Goal: Information Seeking & Learning: Learn about a topic

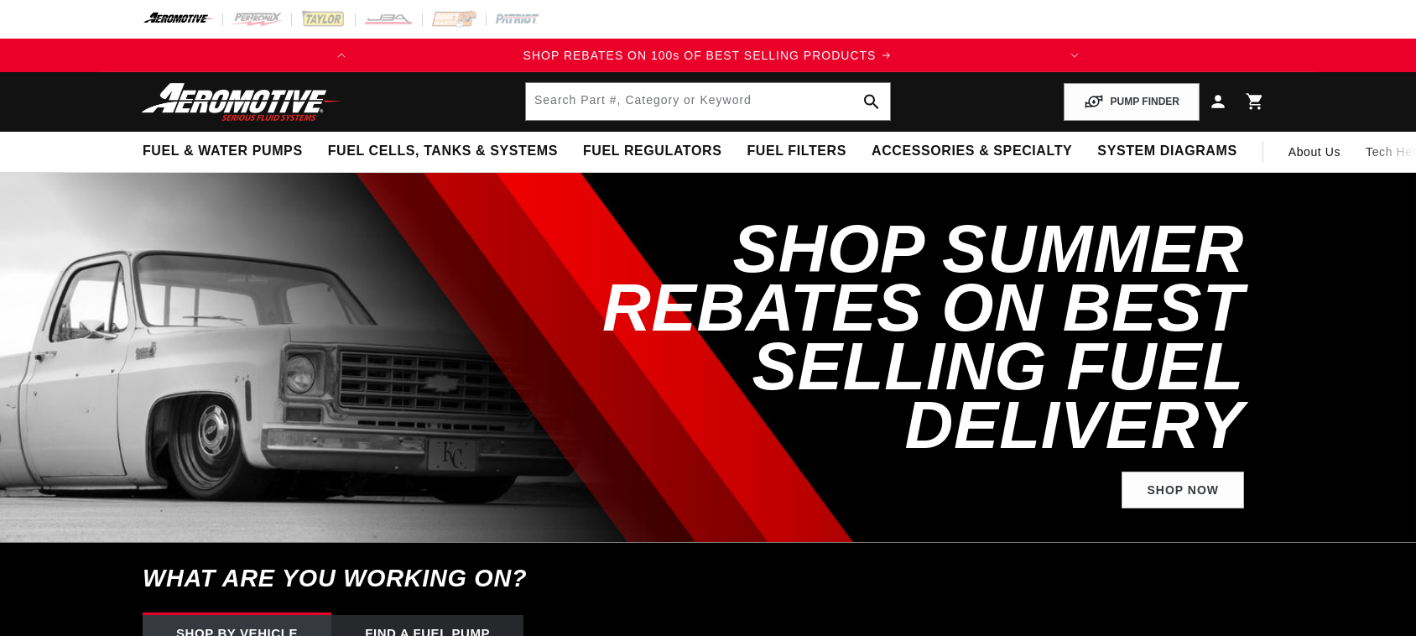
click at [746, 153] on span "Fuel Filters" at bounding box center [796, 152] width 100 height 18
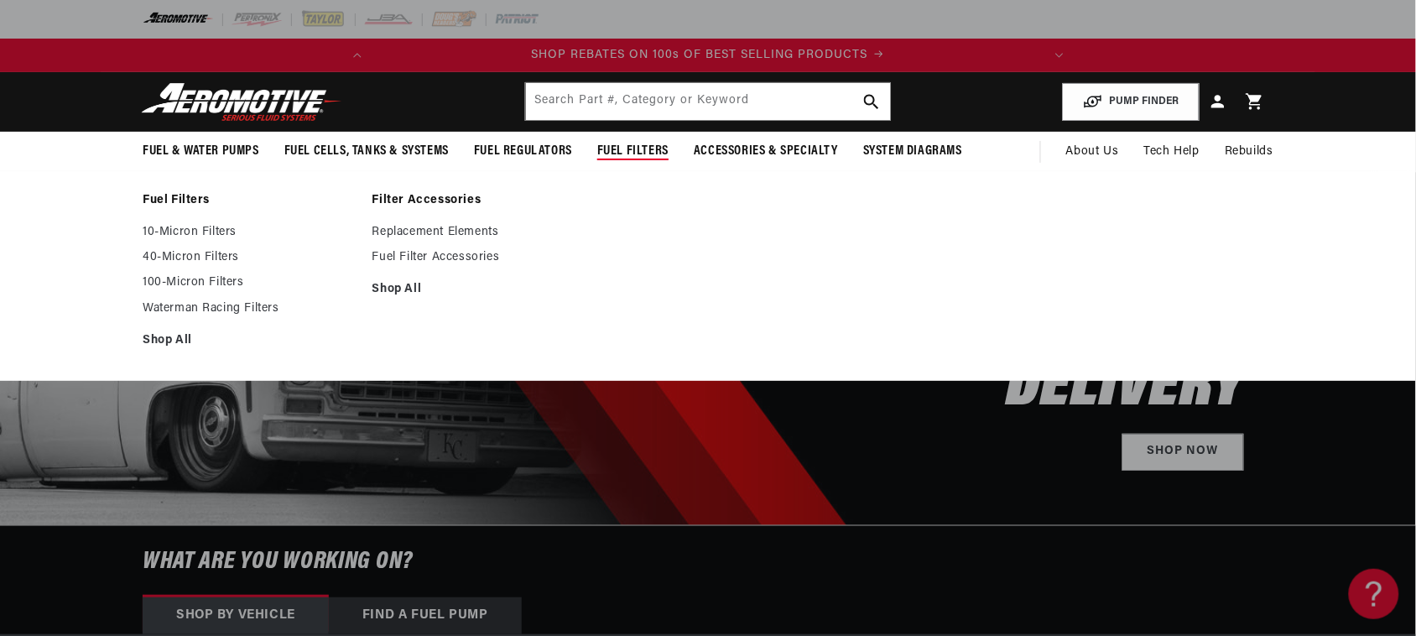
click at [630, 153] on span "Fuel Filters" at bounding box center [632, 152] width 71 height 18
click at [215, 236] on link "10-Micron Filters" at bounding box center [249, 232] width 213 height 15
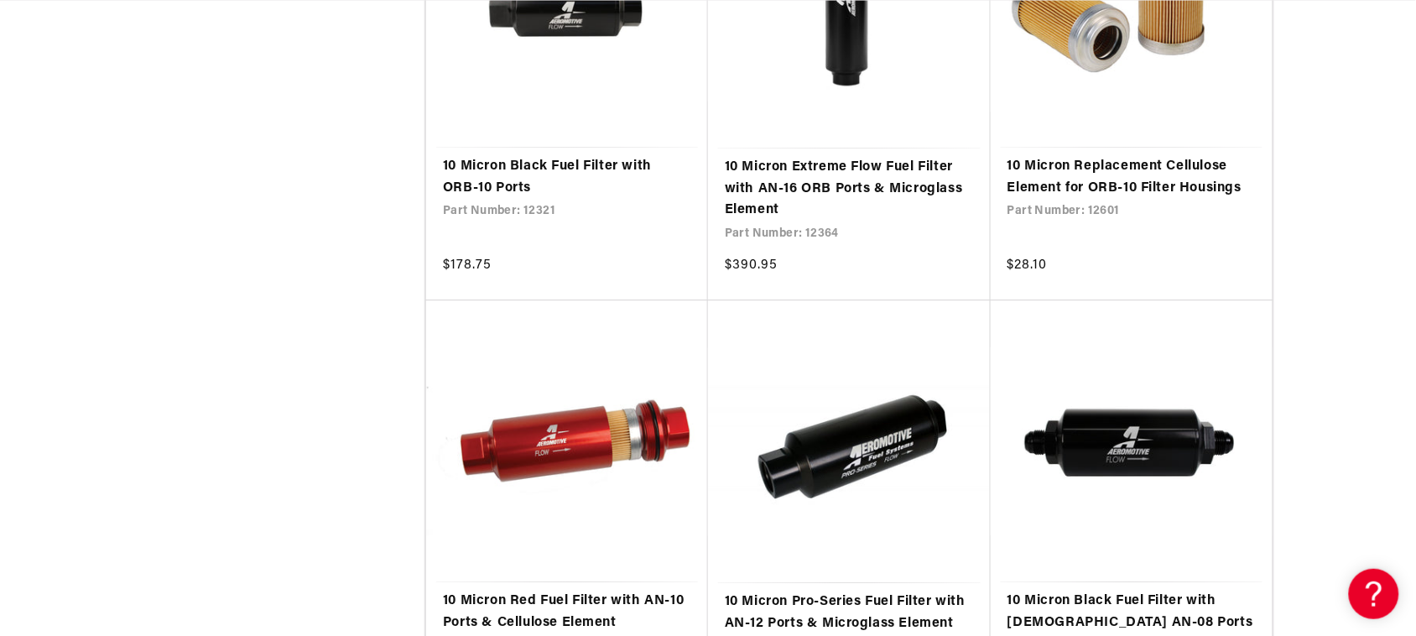
scroll to position [1465, 0]
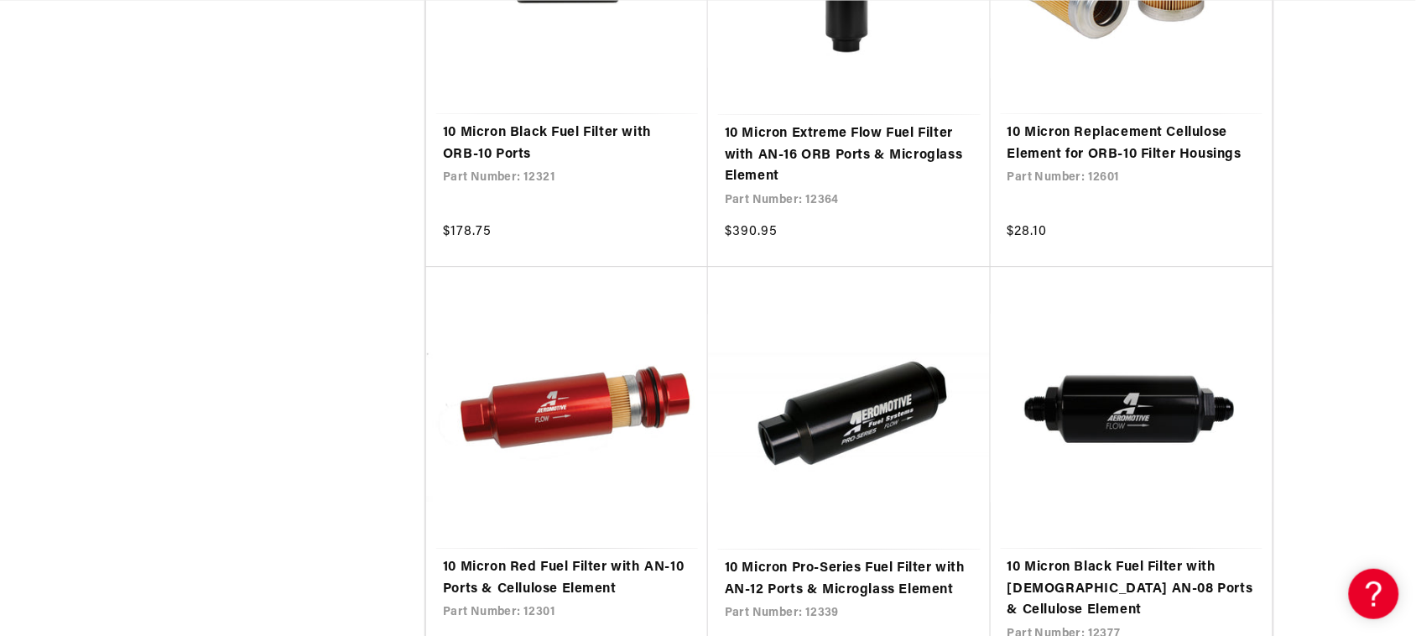
click at [527, 557] on link "10 Micron Red Fuel Filter with AN-10 Ports & Cellulose Element" at bounding box center [567, 578] width 248 height 43
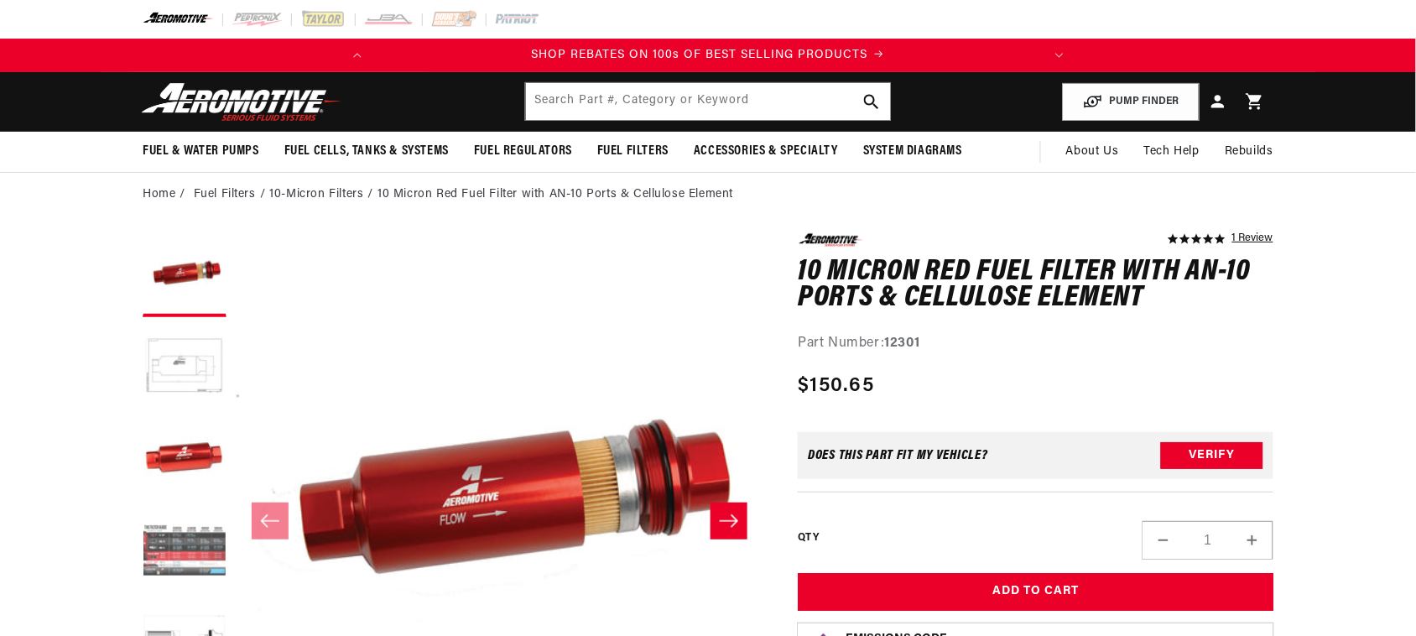
click at [199, 554] on button "Load image 4 in gallery view" at bounding box center [185, 552] width 84 height 84
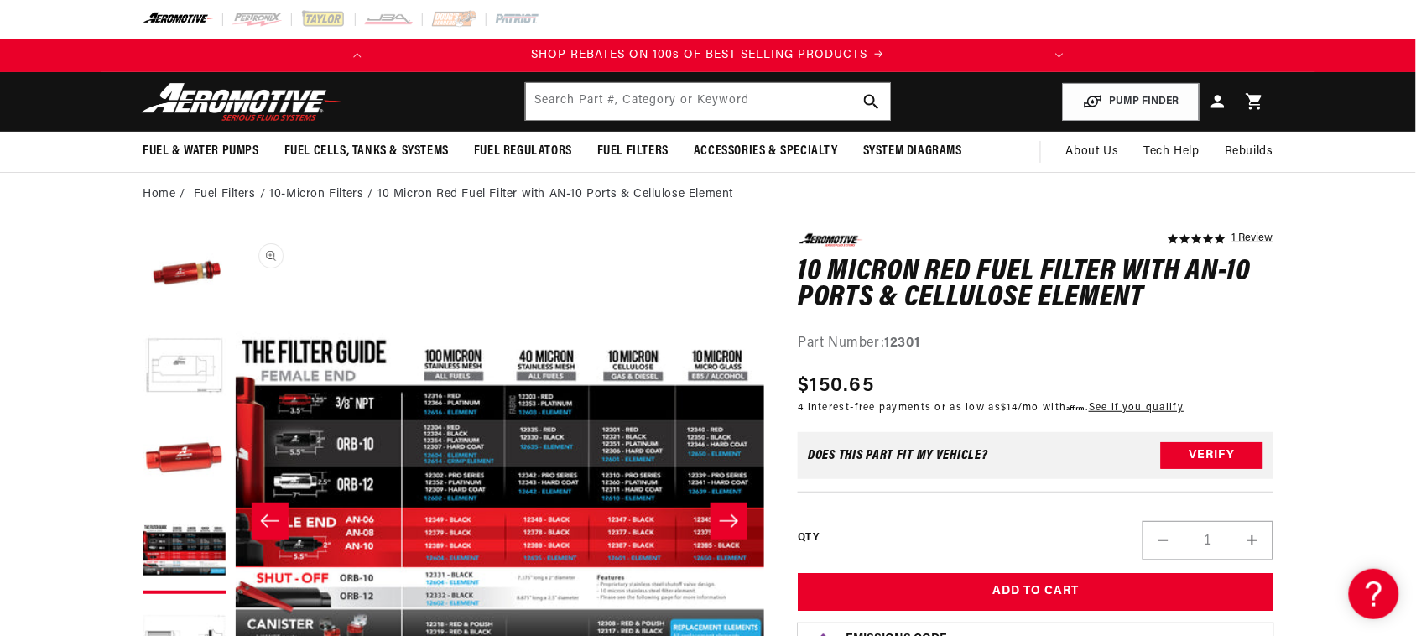
scroll to position [0, 663]
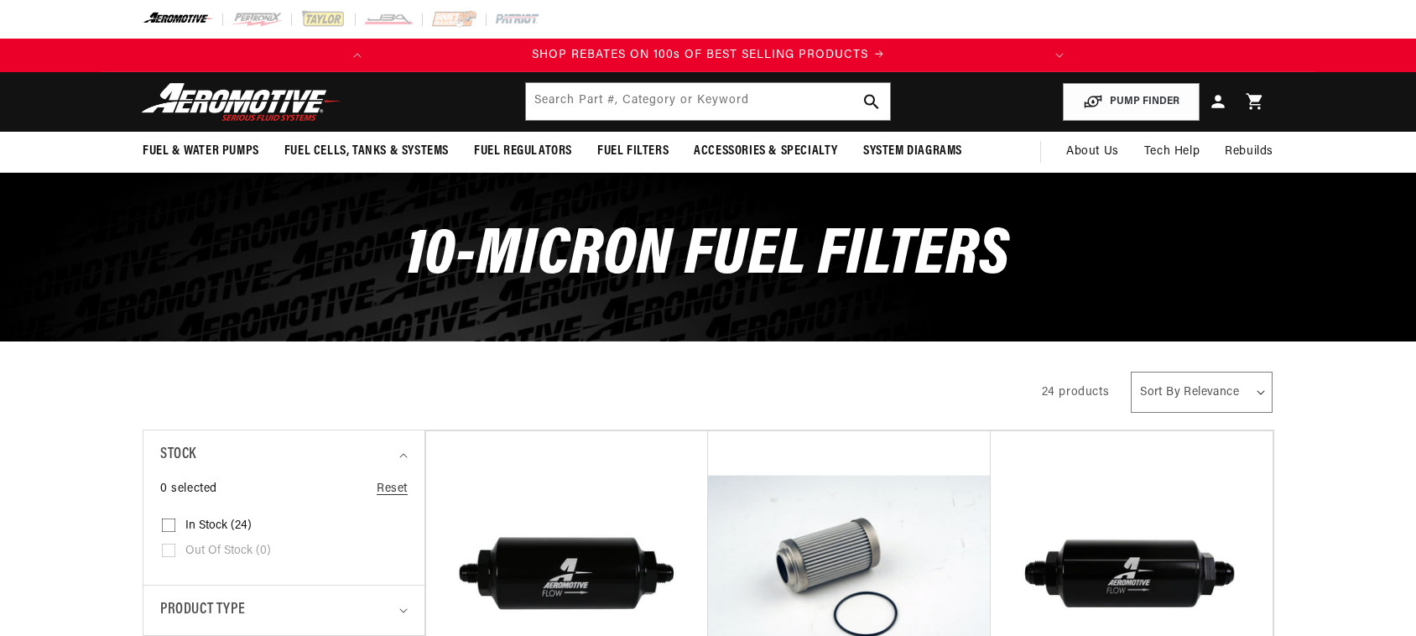
scroll to position [19, 0]
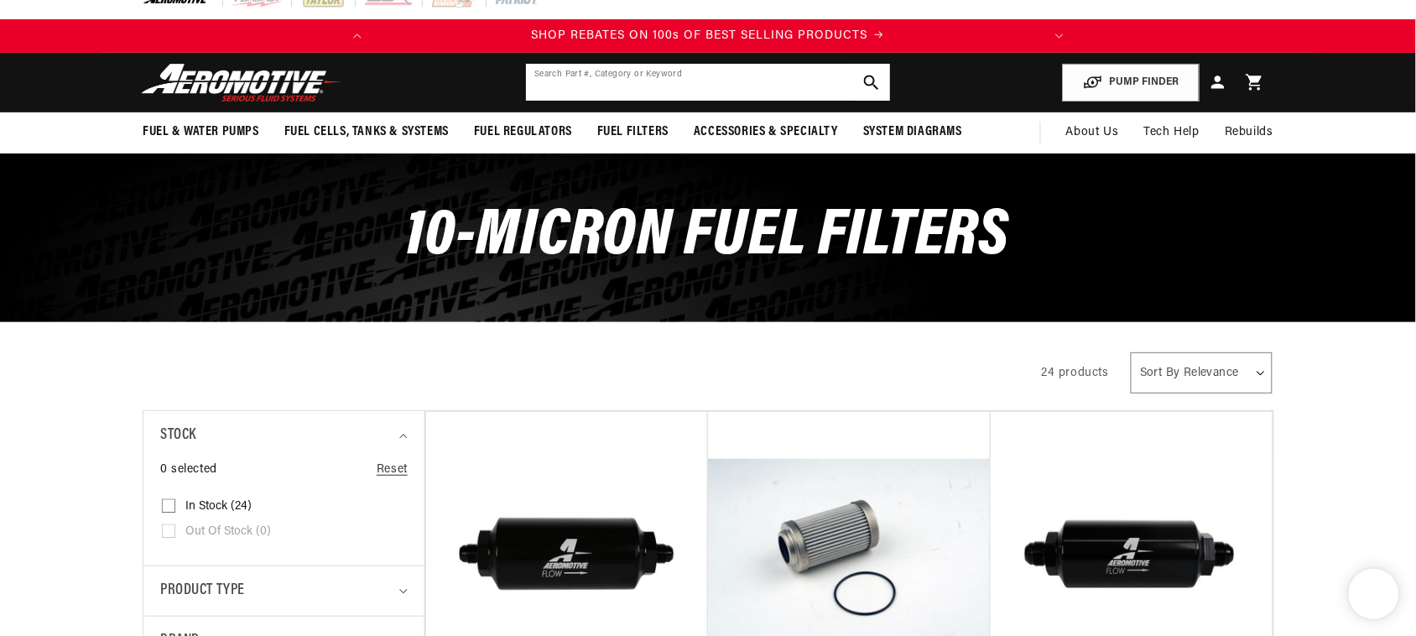
click at [550, 81] on input "text" at bounding box center [708, 82] width 364 height 37
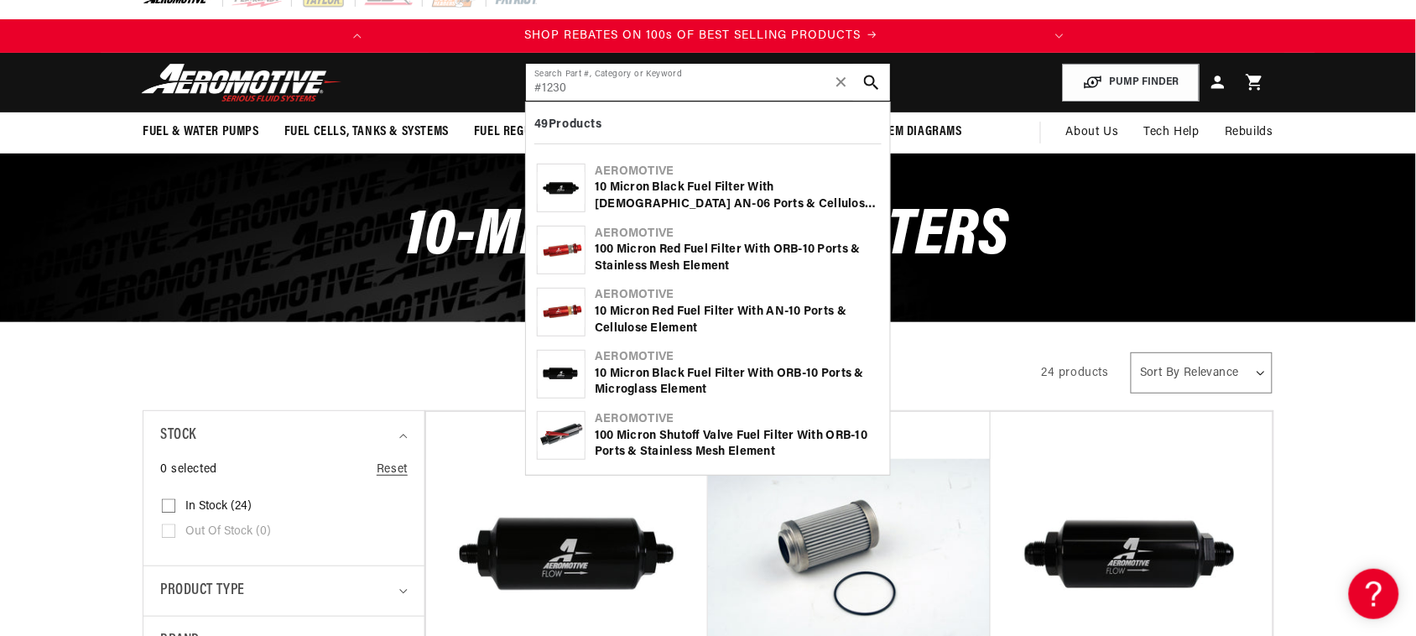
scroll to position [0, 0]
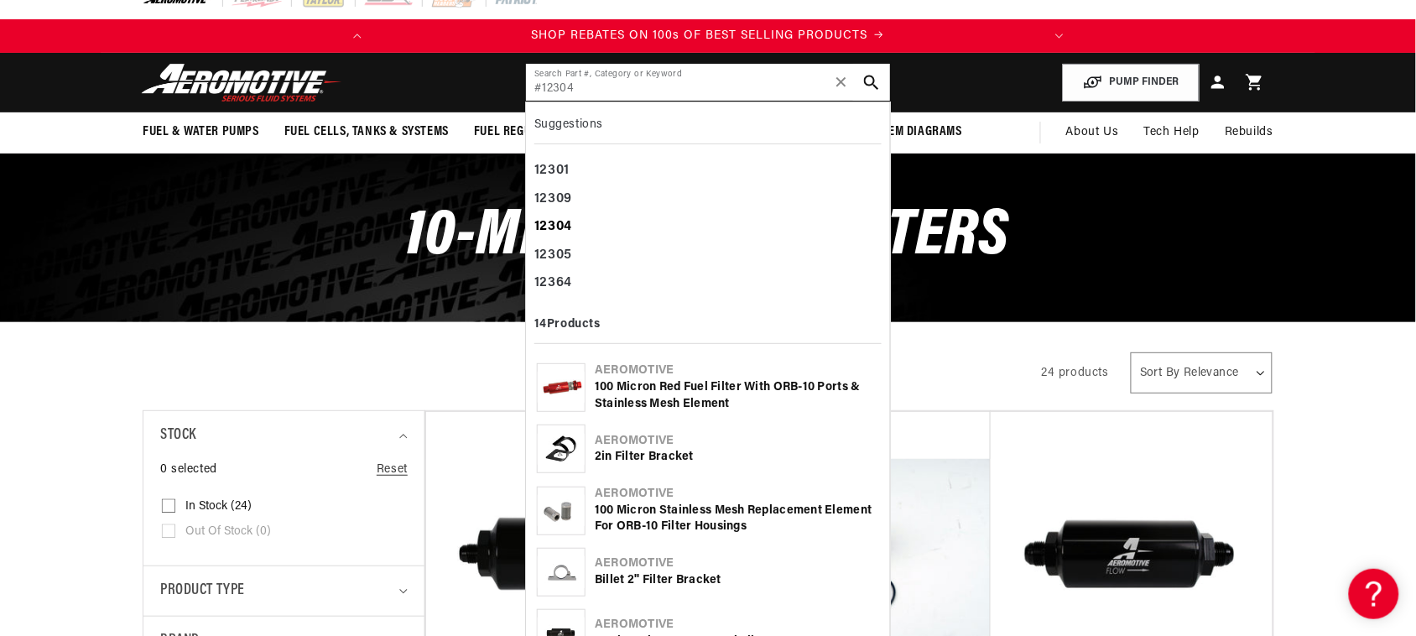
type input "#12304"
click at [566, 228] on b "12304" at bounding box center [553, 226] width 38 height 13
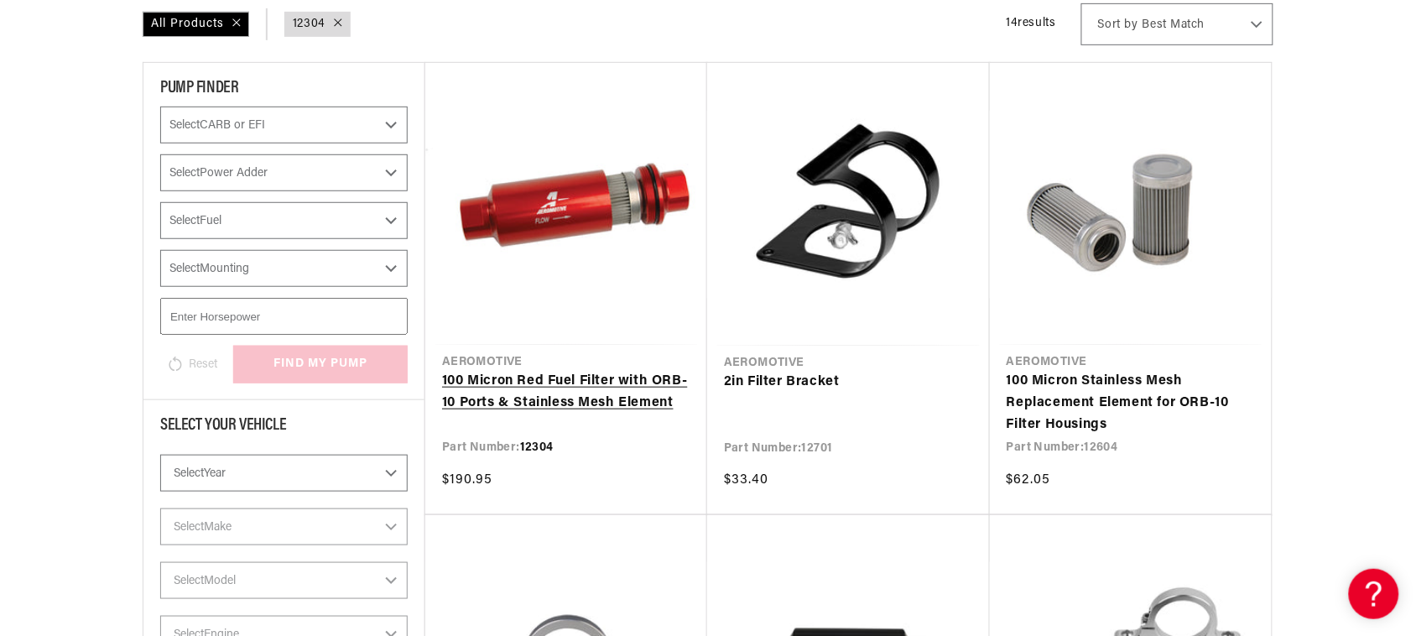
click at [596, 395] on link "100 Micron Red Fuel Filter with ORB-10 Ports & Stainless Mesh Element" at bounding box center [566, 392] width 248 height 43
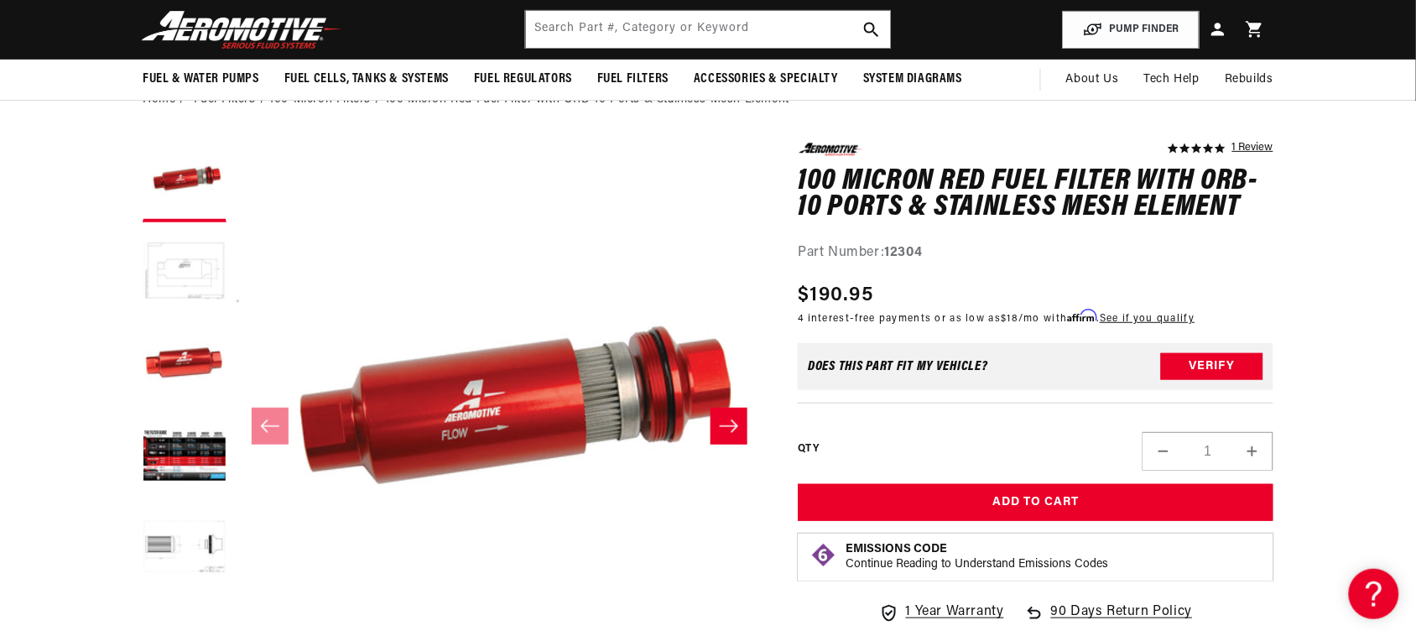
click at [190, 283] on button "Load image 2 in gallery view" at bounding box center [185, 273] width 84 height 84
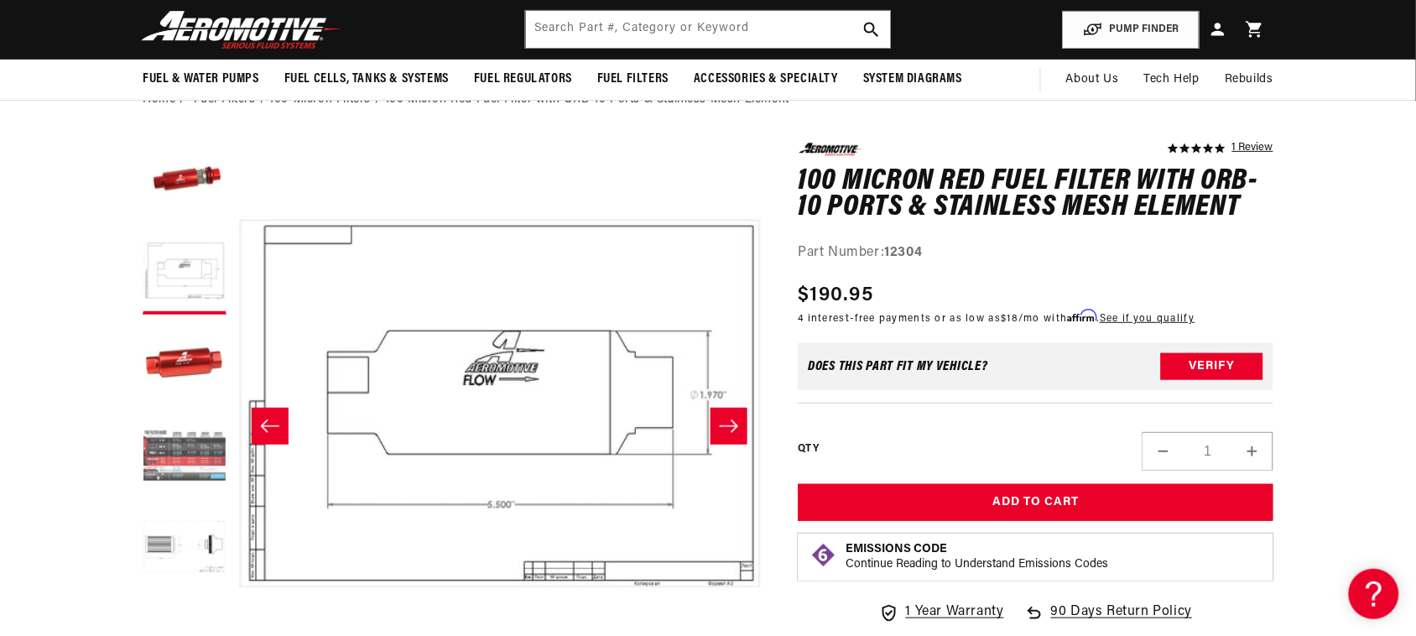
click at [194, 459] on button "Load image 4 in gallery view" at bounding box center [185, 457] width 84 height 84
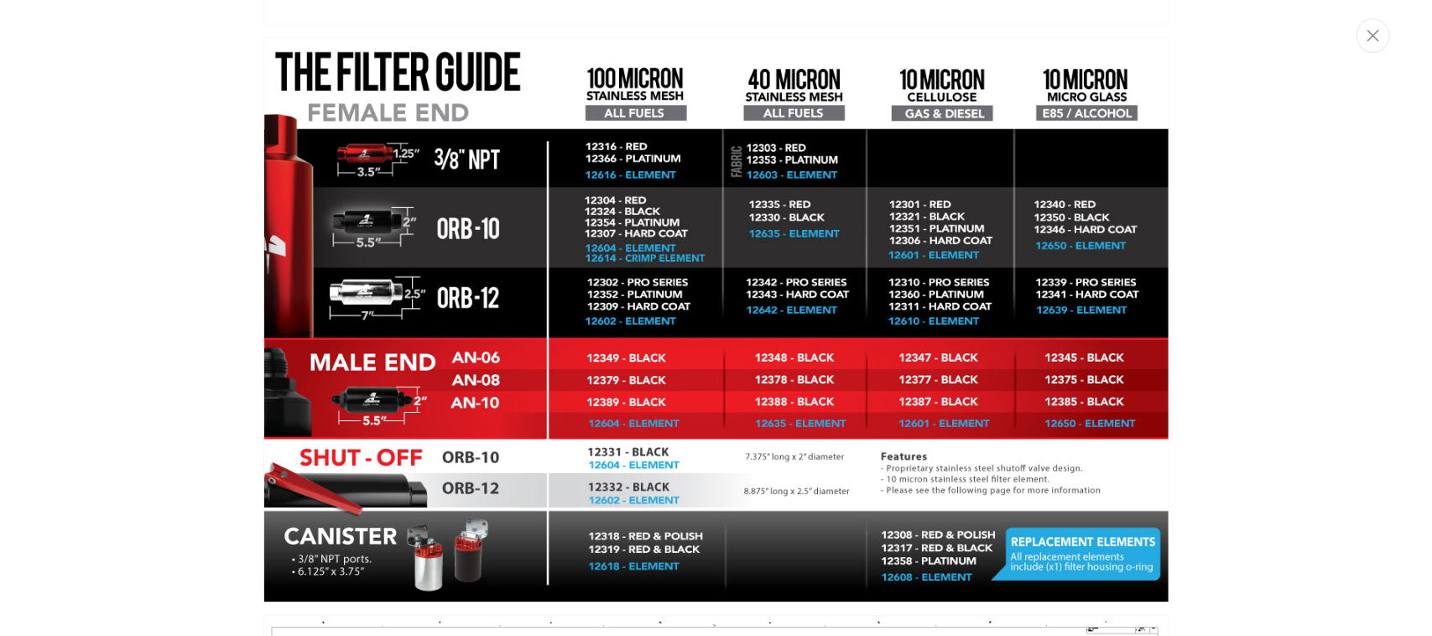
scroll to position [0, 663]
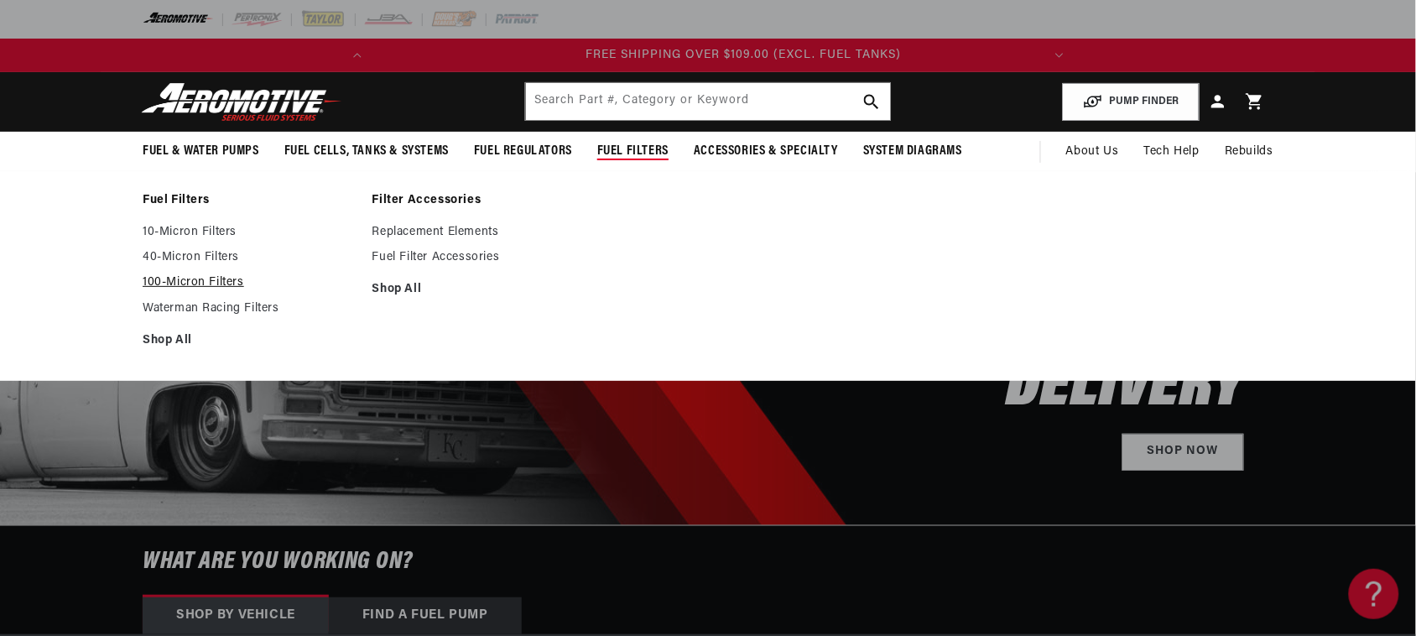
scroll to position [0, 663]
click at [182, 285] on link "100-Micron Filters" at bounding box center [249, 282] width 213 height 15
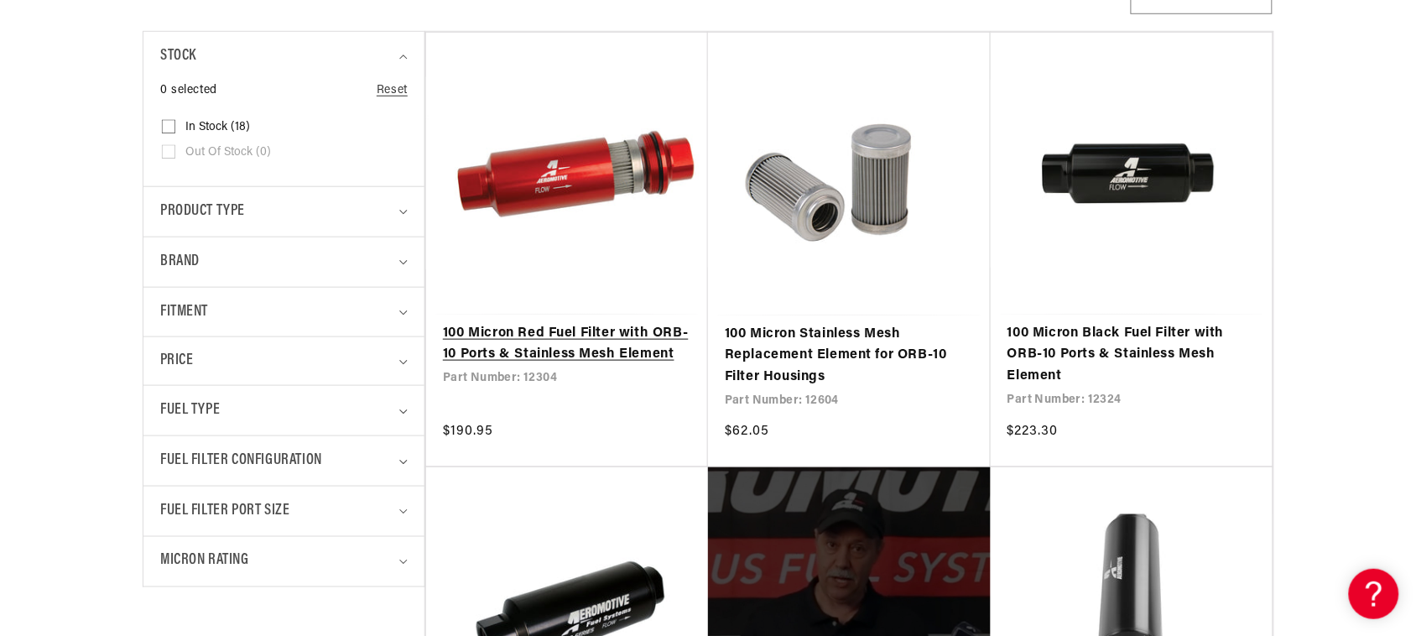
click at [592, 337] on link "100 Micron Red Fuel Filter with ORB-10 Ports & Stainless Mesh Element" at bounding box center [567, 344] width 248 height 43
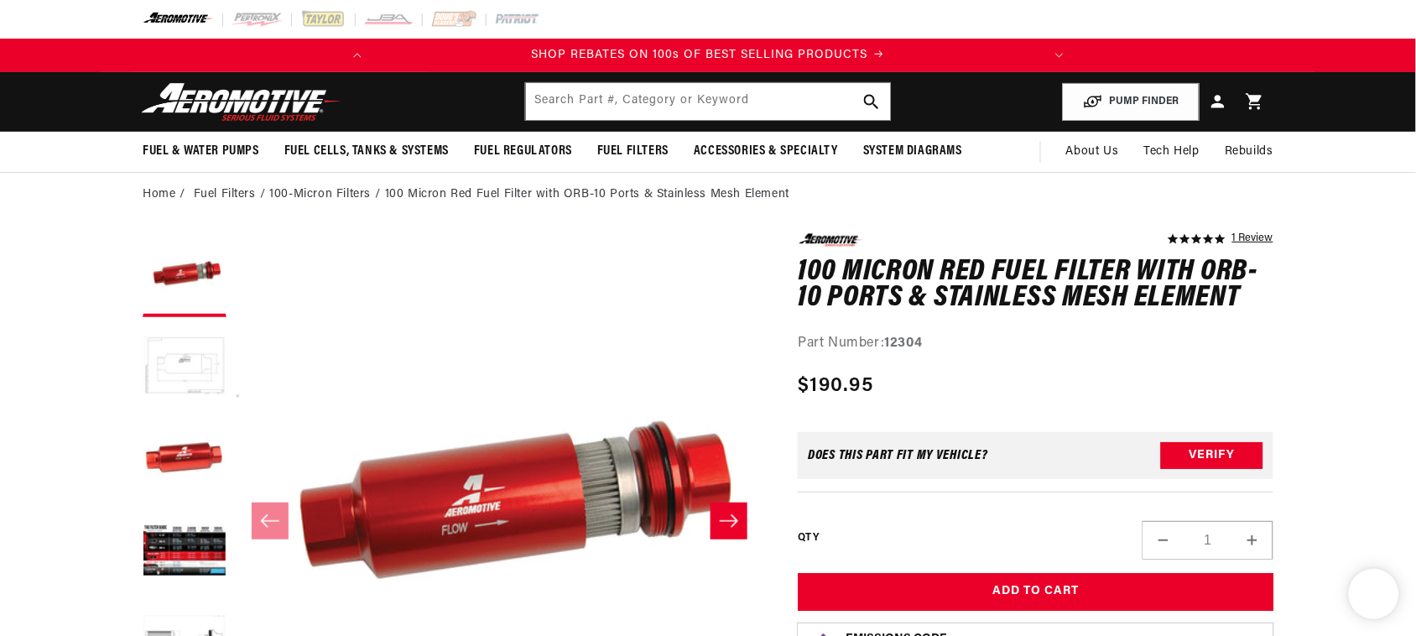
click at [186, 356] on button "Load image 2 in gallery view" at bounding box center [185, 367] width 84 height 84
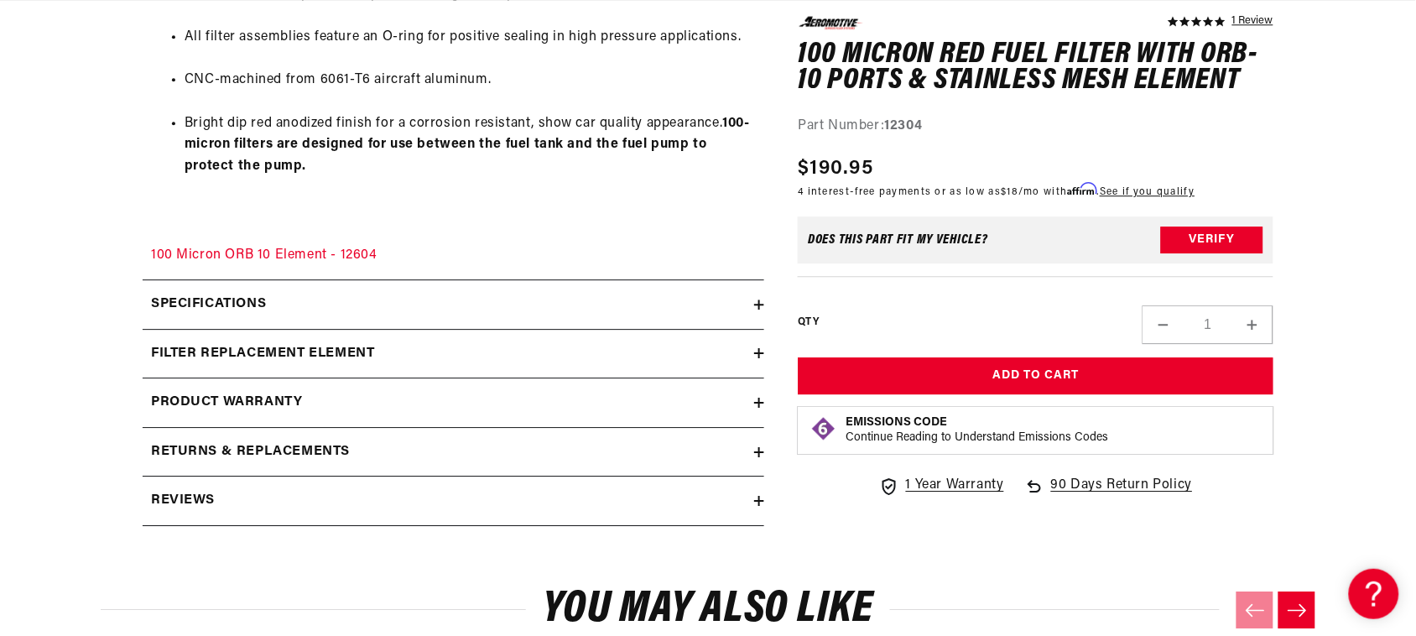
scroll to position [0, 663]
click at [756, 352] on icon at bounding box center [759, 353] width 10 height 10
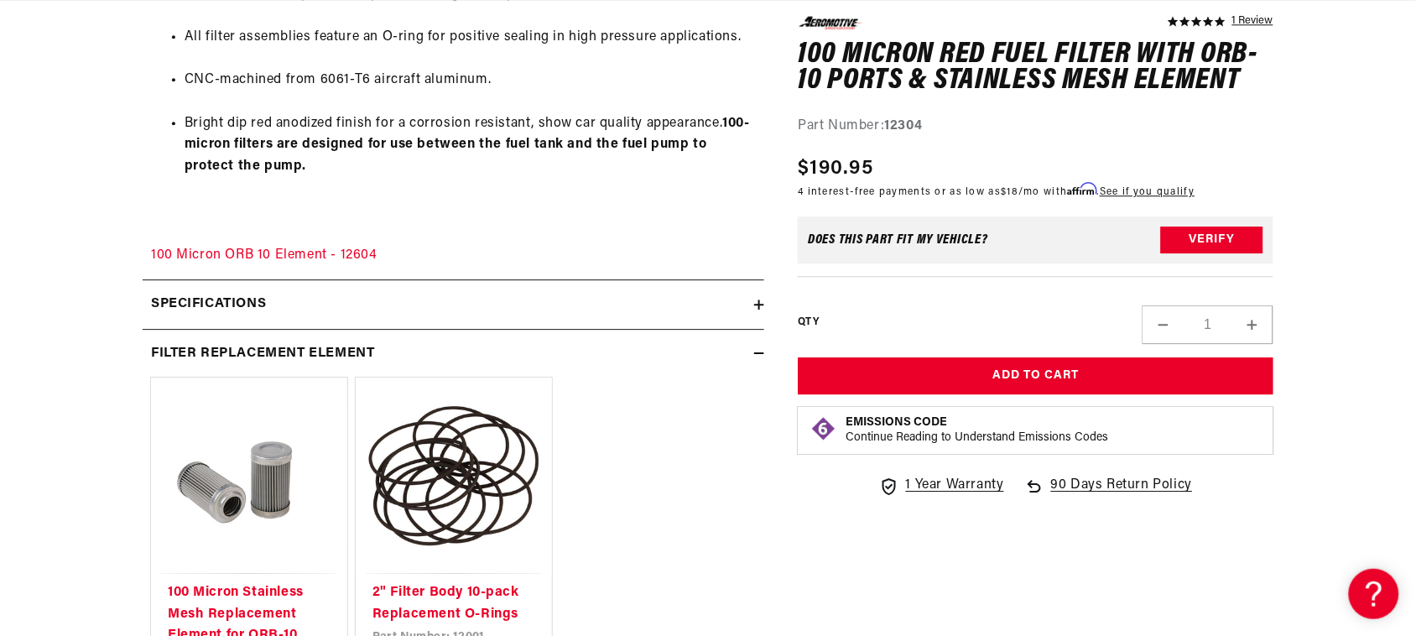
click at [763, 299] on icon at bounding box center [759, 304] width 10 height 10
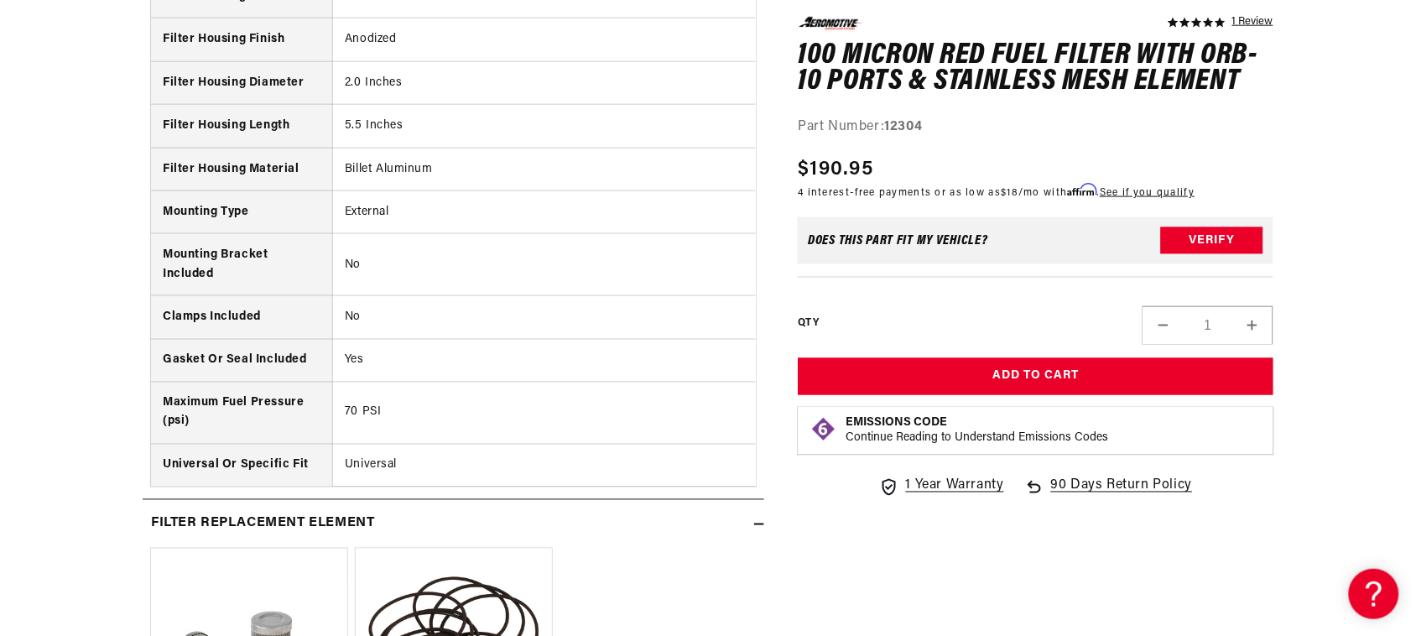
scroll to position [2611, 0]
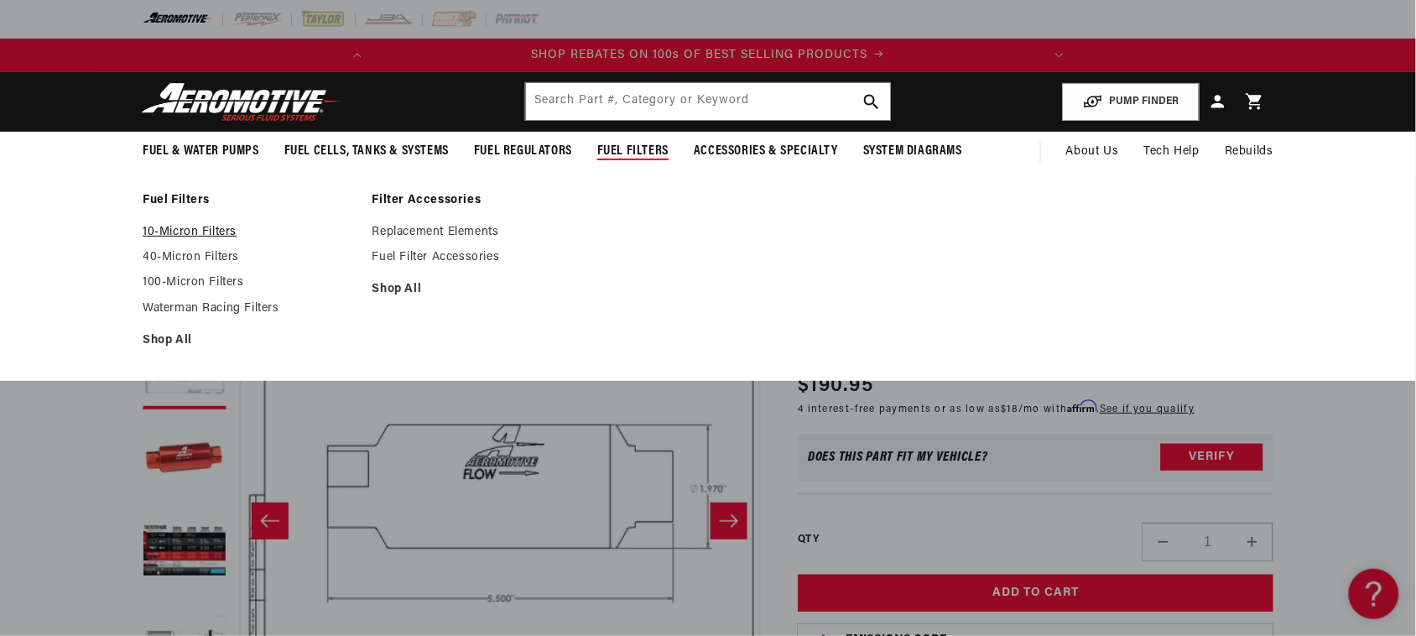
click at [222, 237] on link "10-Micron Filters" at bounding box center [249, 232] width 213 height 15
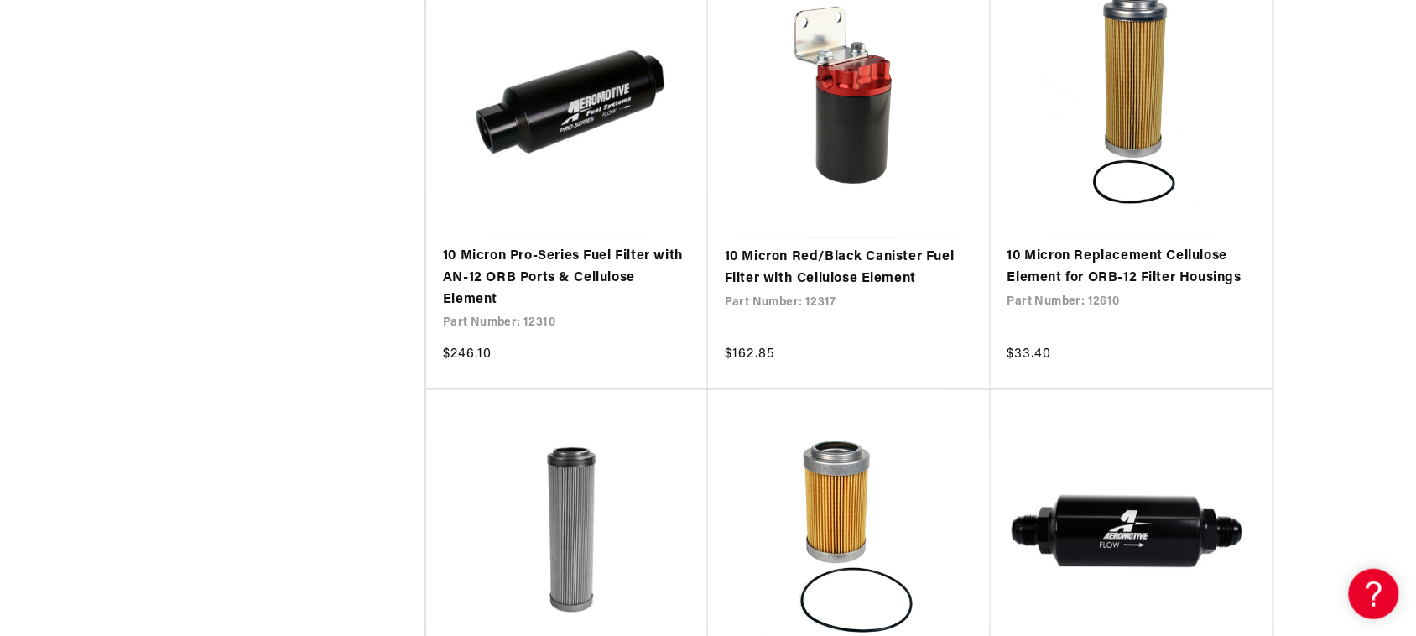
scroll to position [2664, 0]
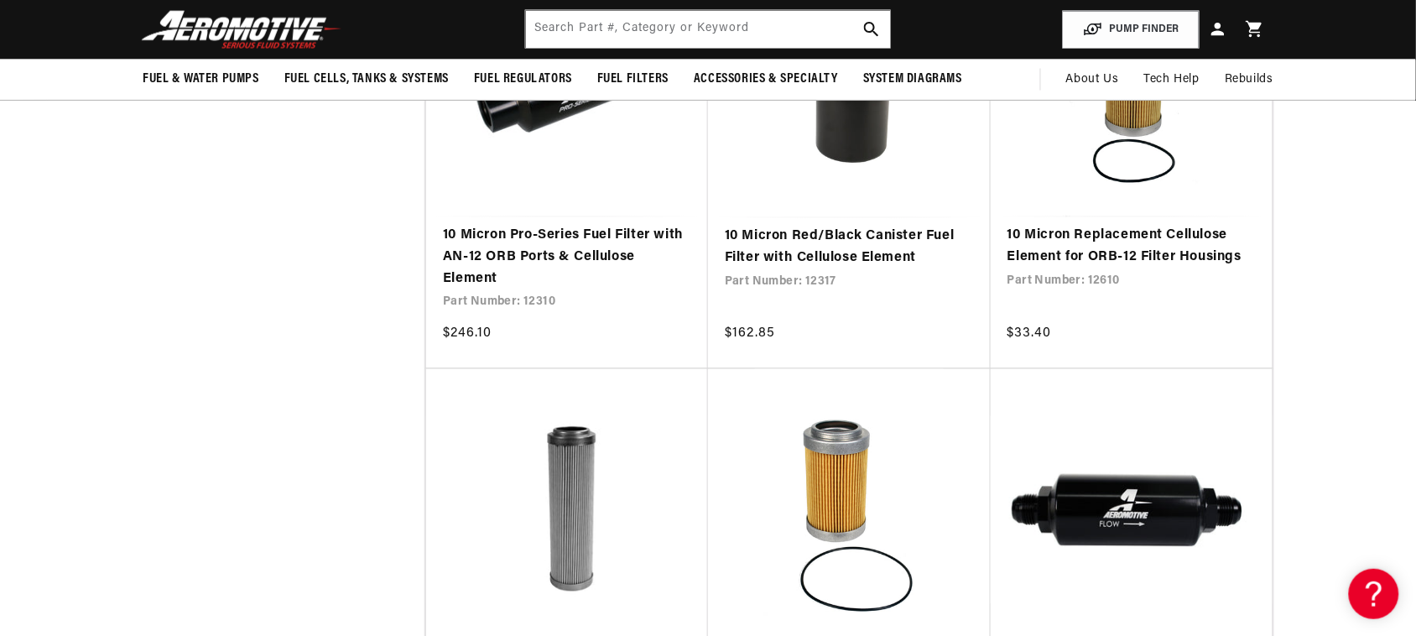
scroll to position [2546, 0]
